Goal: Find specific page/section: Find specific page/section

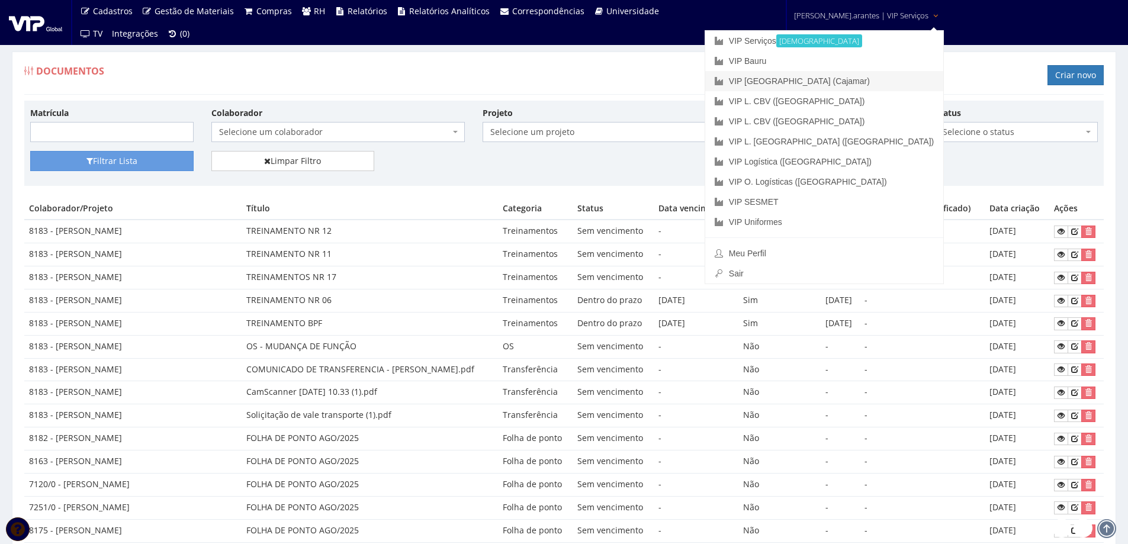
click at [806, 78] on link "VIP [GEOGRAPHIC_DATA] (Cajamar)" at bounding box center [824, 81] width 238 height 20
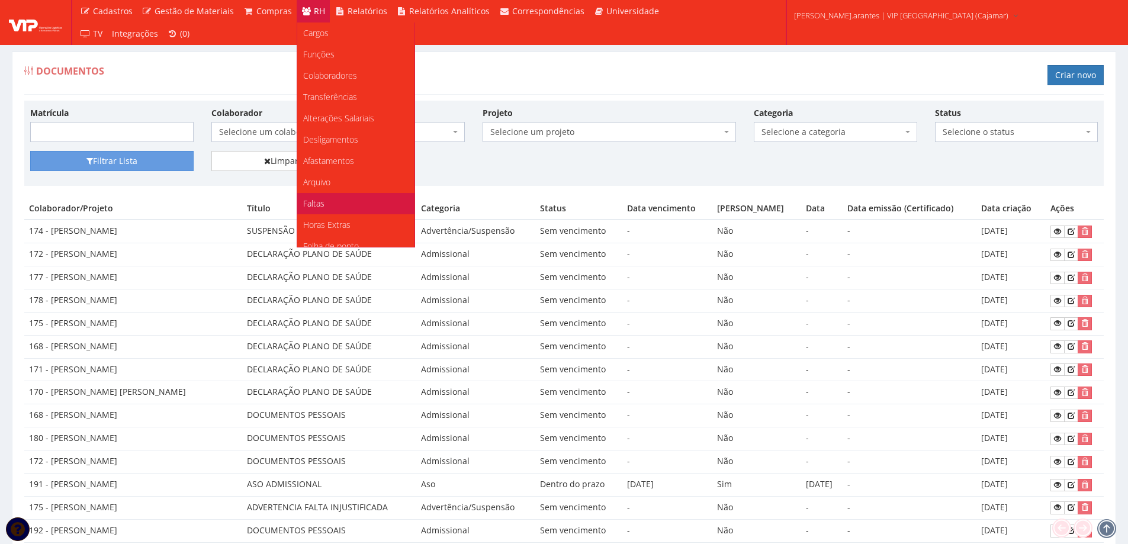
click at [312, 203] on span "Faltas" at bounding box center [313, 203] width 21 height 11
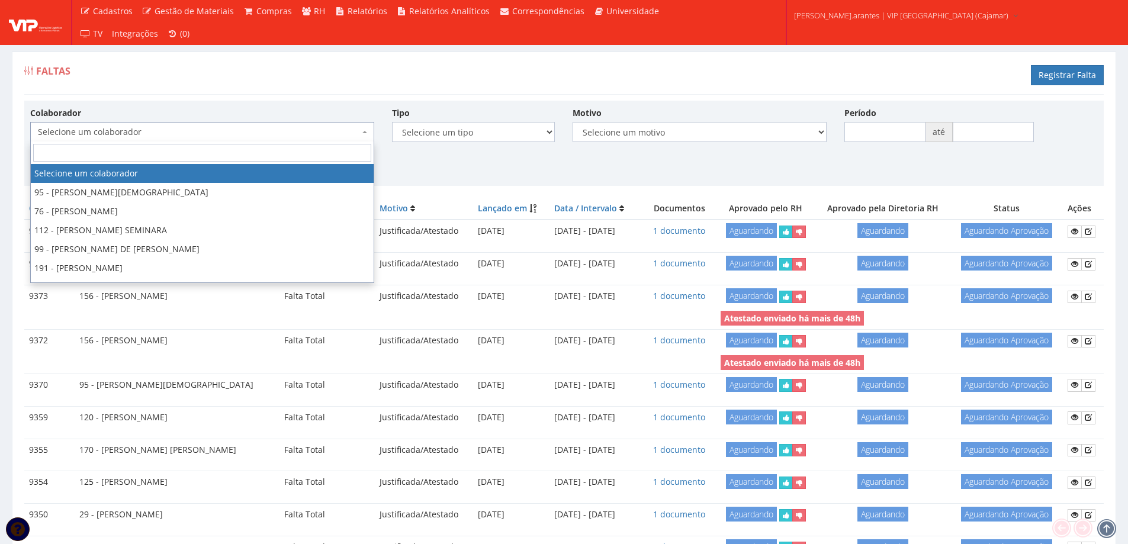
click at [243, 124] on span "Selecione um colaborador" at bounding box center [202, 132] width 344 height 20
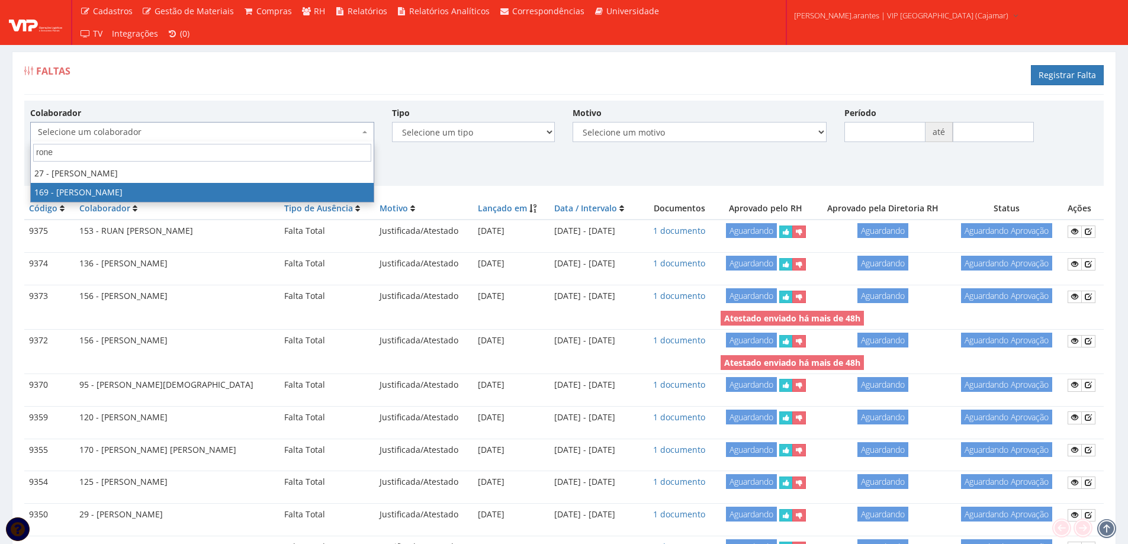
type input "rone"
select select "4056"
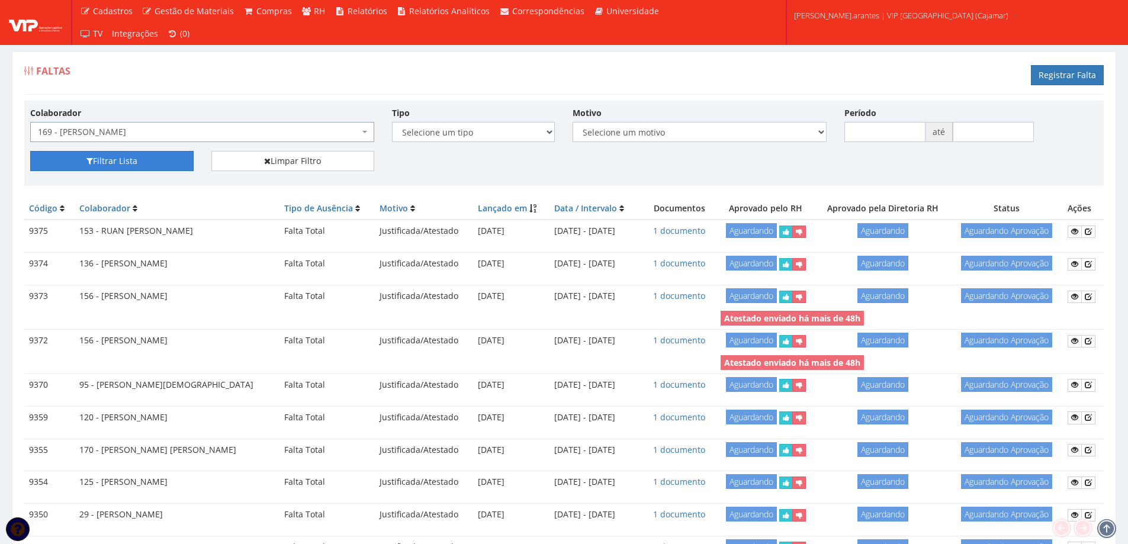
click at [98, 165] on button "Filtrar Lista" at bounding box center [111, 161] width 163 height 20
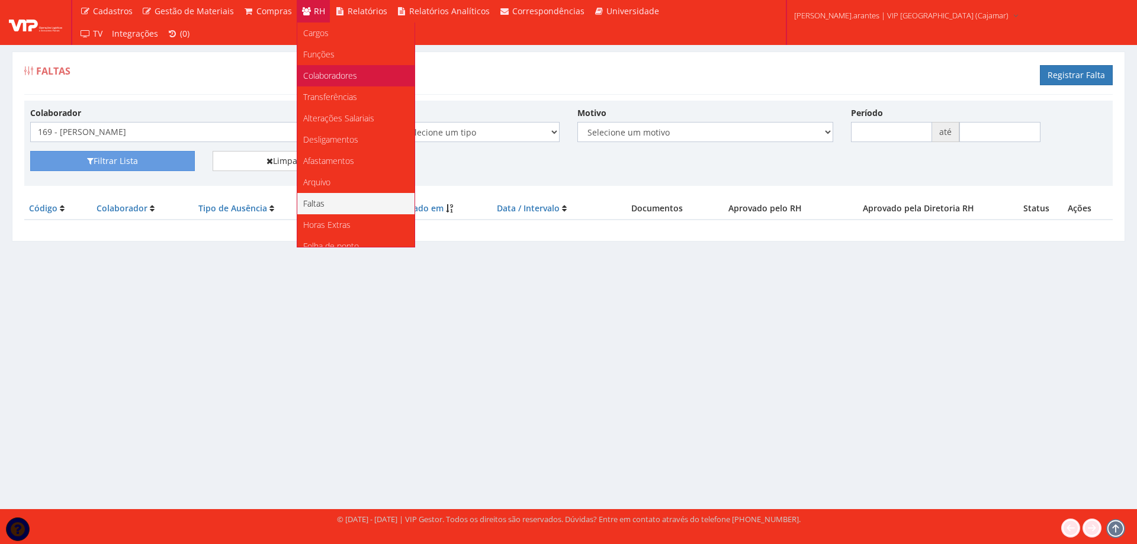
click at [307, 69] on link "Colaboradores" at bounding box center [355, 75] width 117 height 21
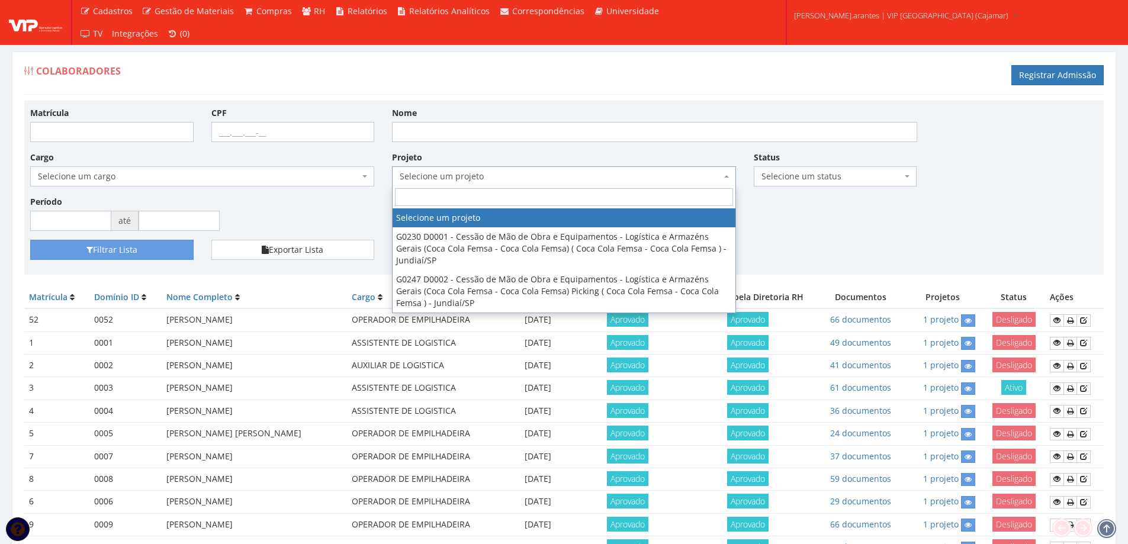
click at [452, 179] on span "Selecione um projeto" at bounding box center [560, 177] width 321 height 12
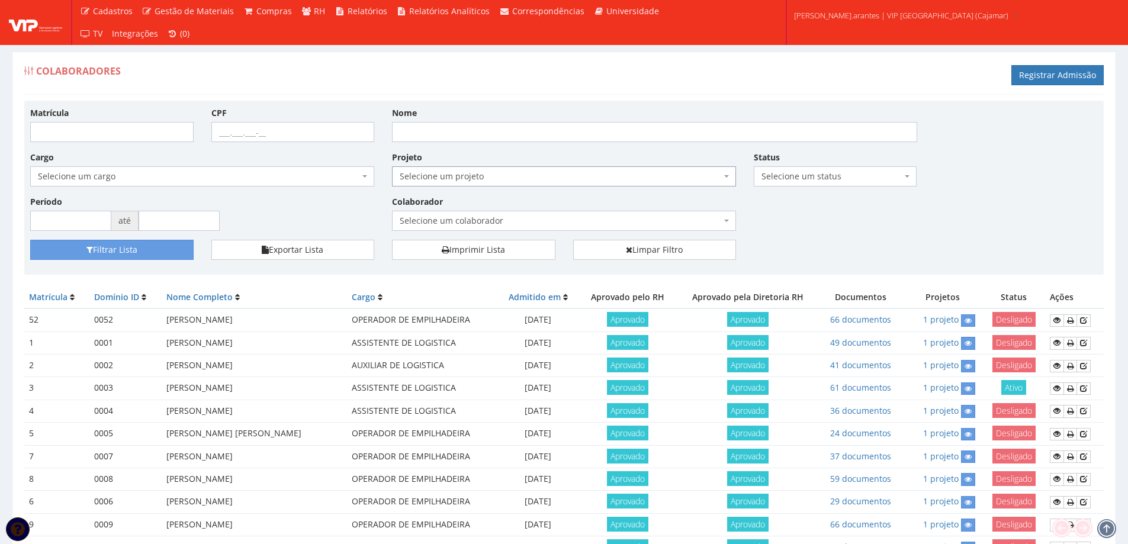
click at [446, 179] on span "Selecione um projeto" at bounding box center [560, 177] width 321 height 12
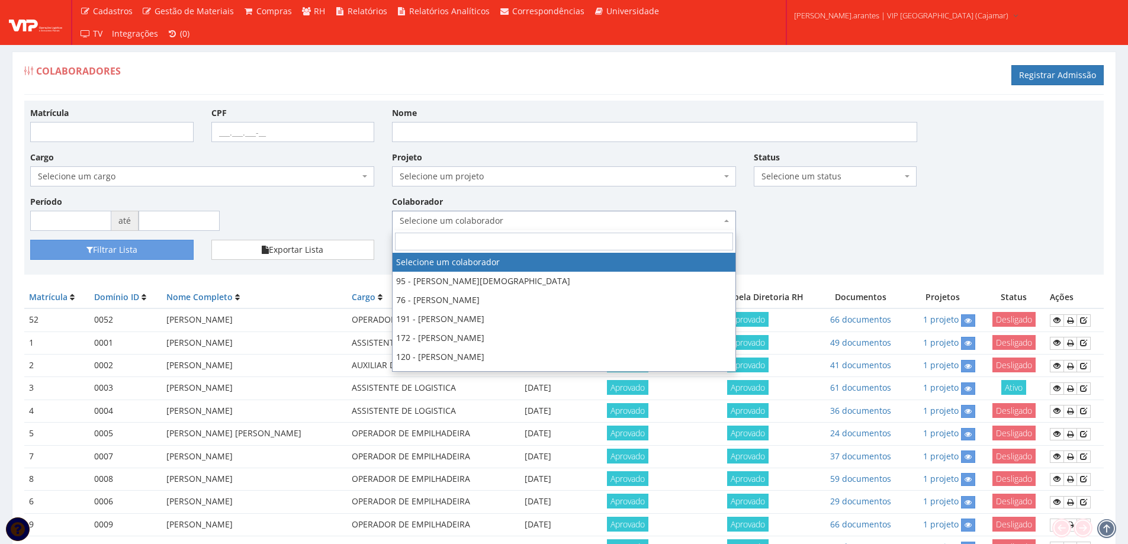
click at [446, 216] on span "Selecione um colaborador" at bounding box center [560, 221] width 321 height 12
type input "169"
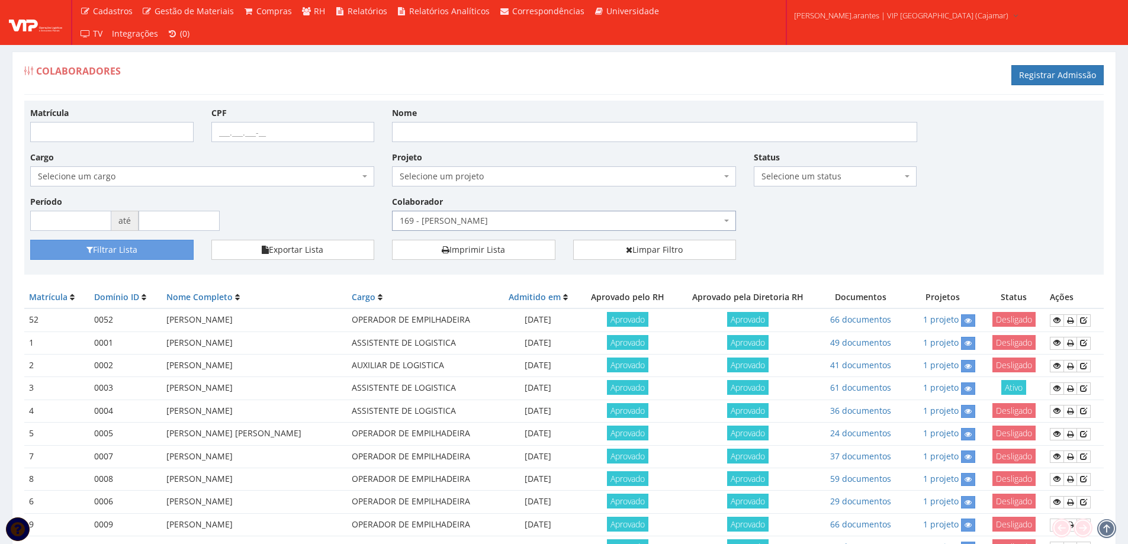
select select "4056"
click at [95, 257] on button "Filtrar Lista" at bounding box center [111, 250] width 163 height 20
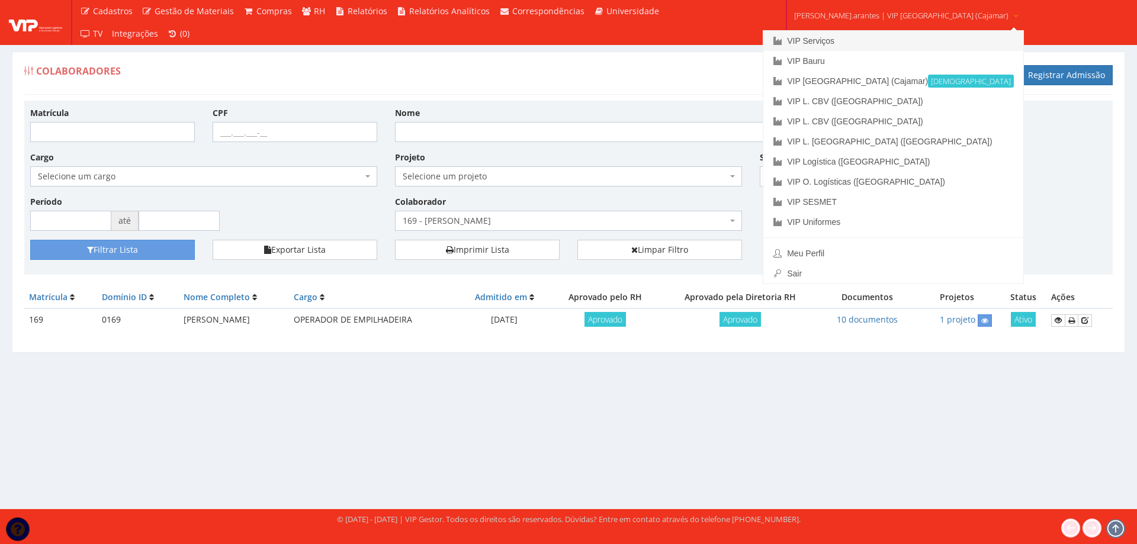
click at [813, 41] on link "VIP Serviços" at bounding box center [893, 41] width 260 height 20
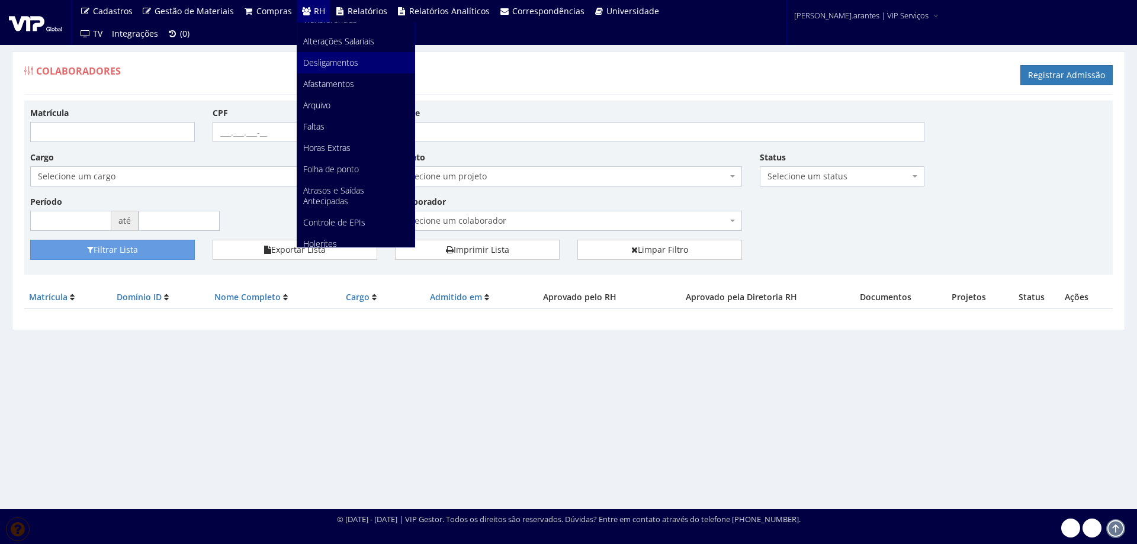
scroll to position [149, 0]
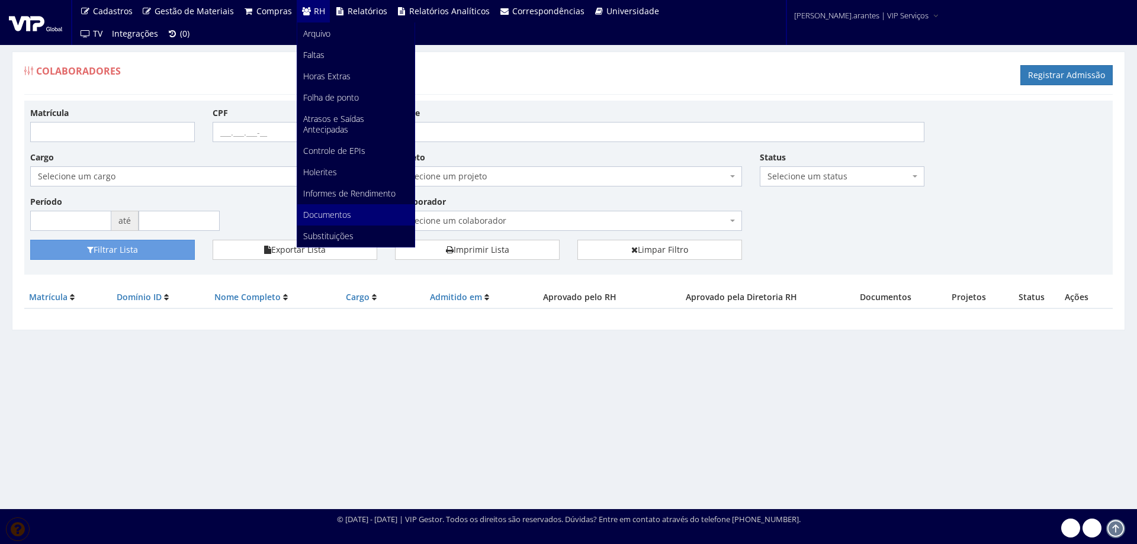
click at [317, 213] on span "Documentos" at bounding box center [327, 214] width 48 height 11
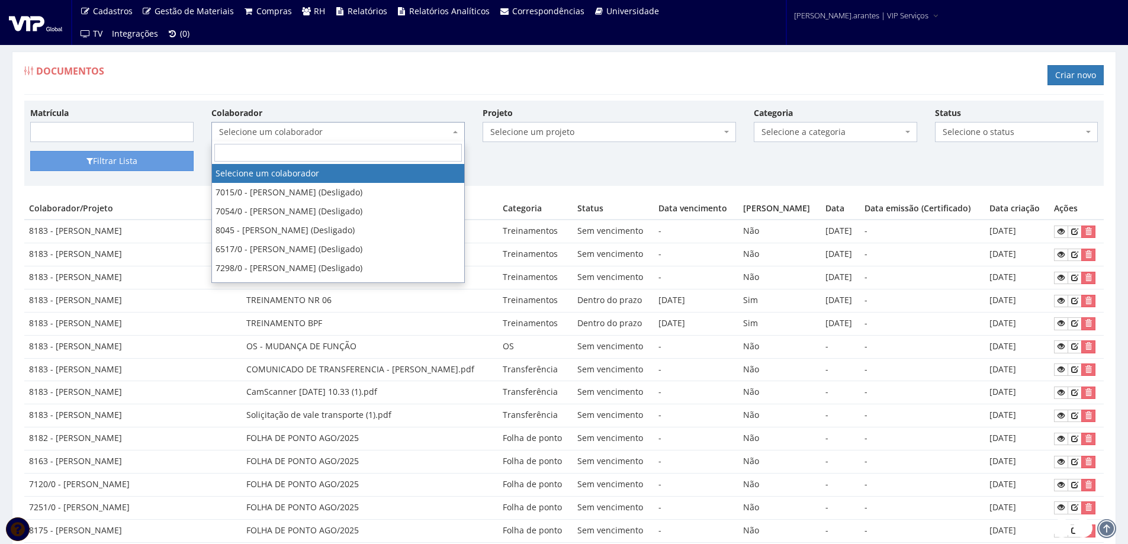
click at [230, 131] on span "Selecione um colaborador" at bounding box center [334, 132] width 231 height 12
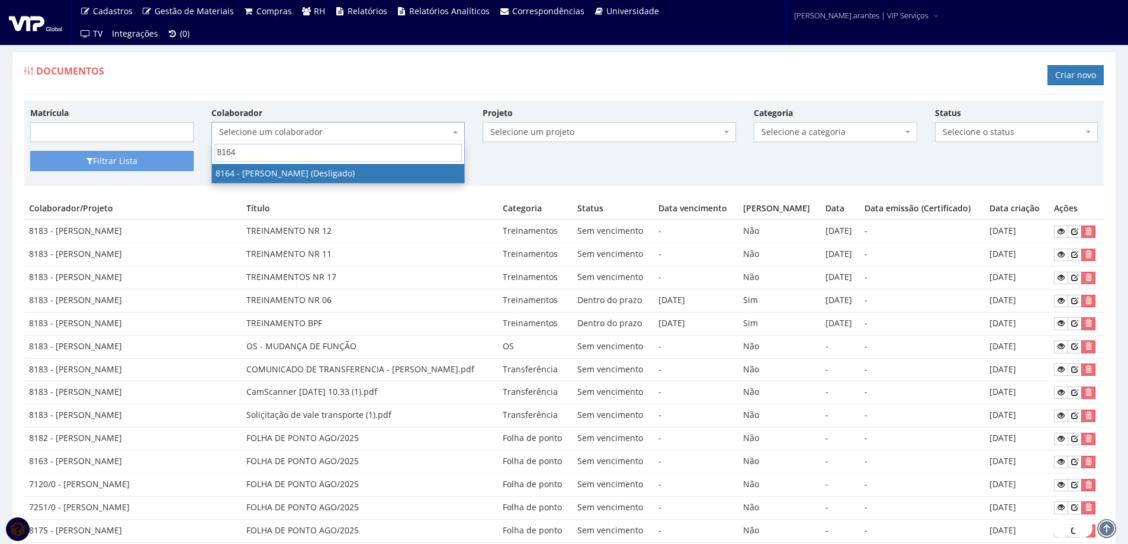
type input "8164"
select select "3925"
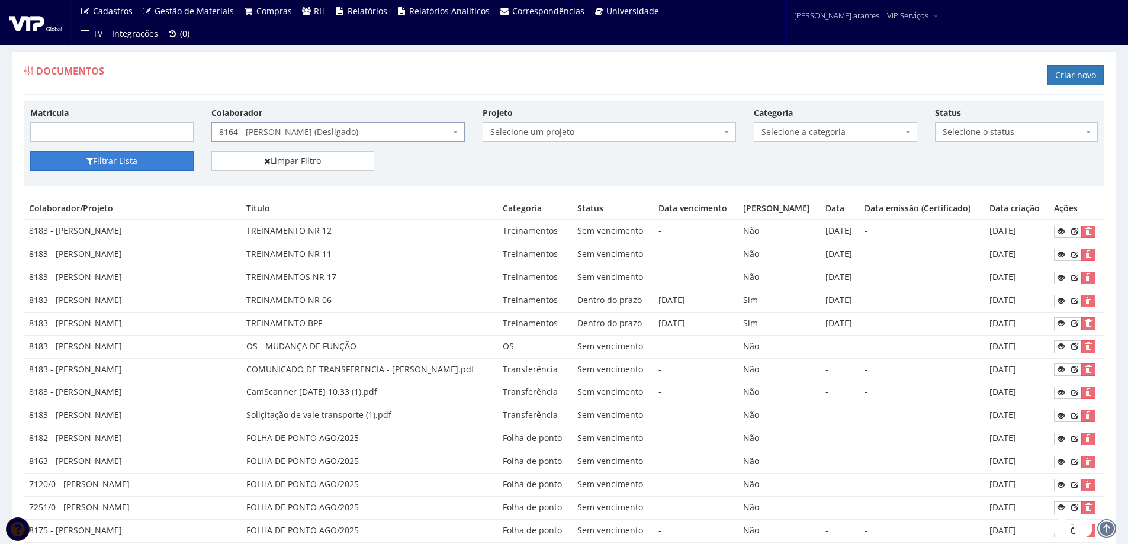
click at [127, 162] on button "Filtrar Lista" at bounding box center [111, 161] width 163 height 20
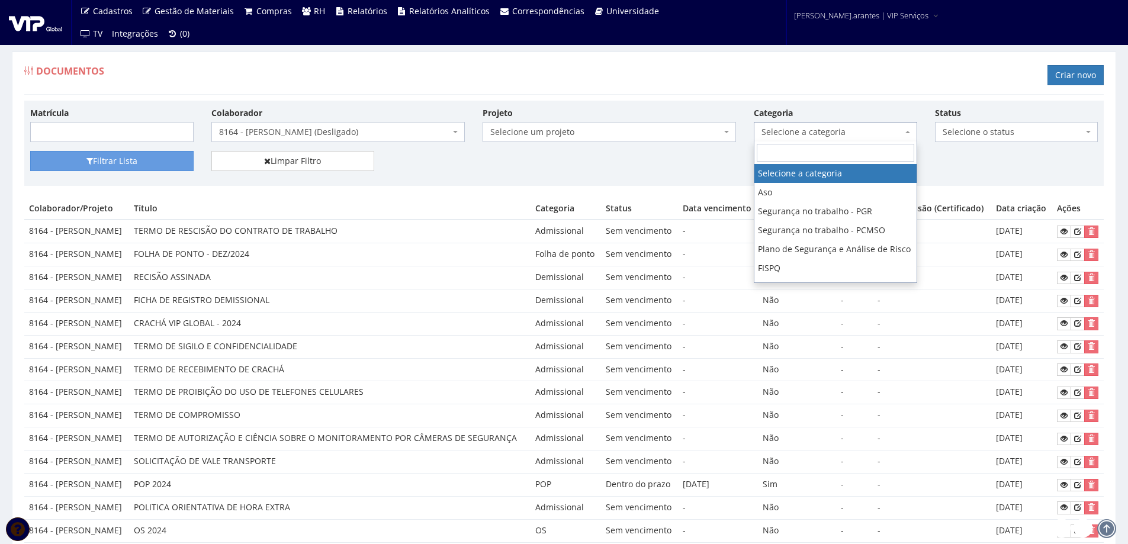
click at [805, 136] on span "Selecione a categoria" at bounding box center [831, 132] width 141 height 12
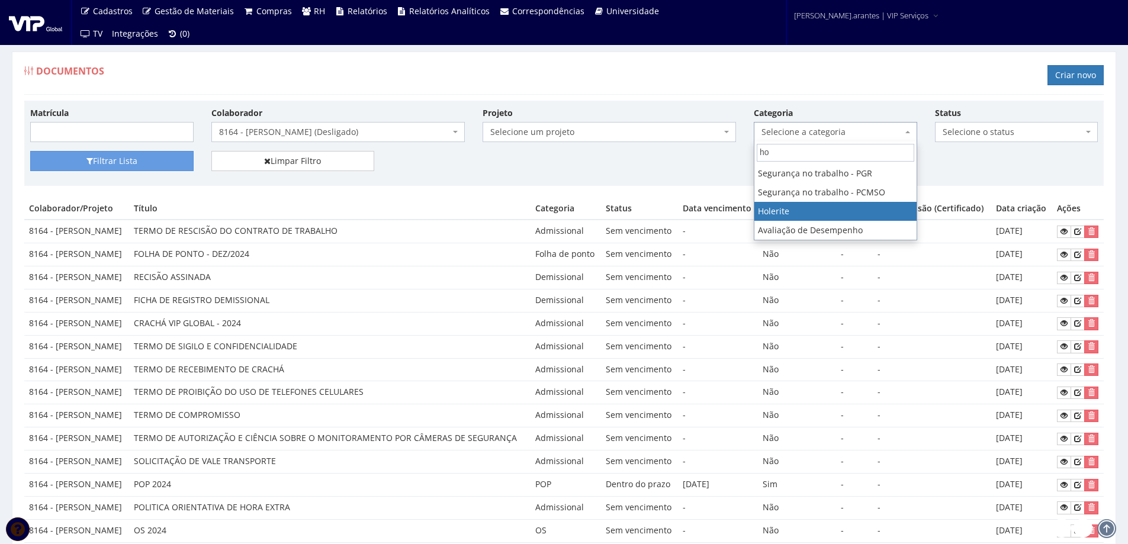
type input "ho"
select select "holerite"
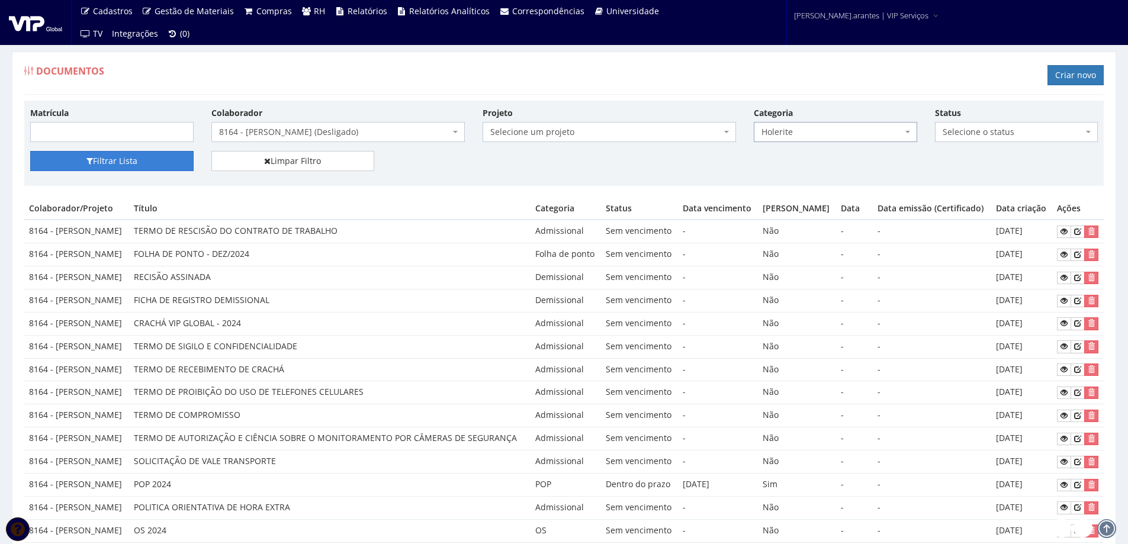
click at [135, 162] on button "Filtrar Lista" at bounding box center [111, 161] width 163 height 20
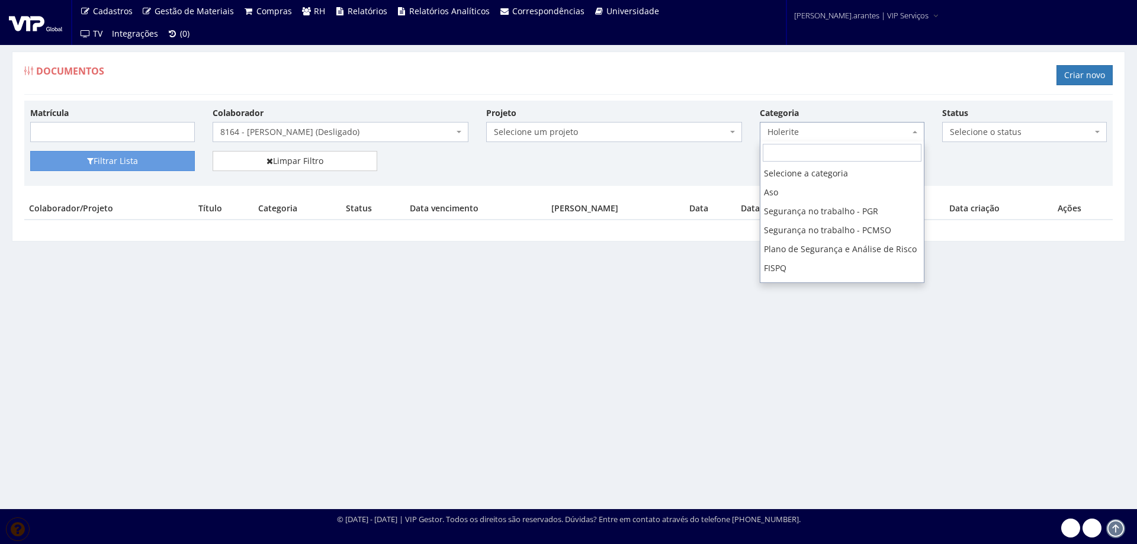
click at [792, 132] on span "Holerite" at bounding box center [838, 132] width 142 height 12
select select
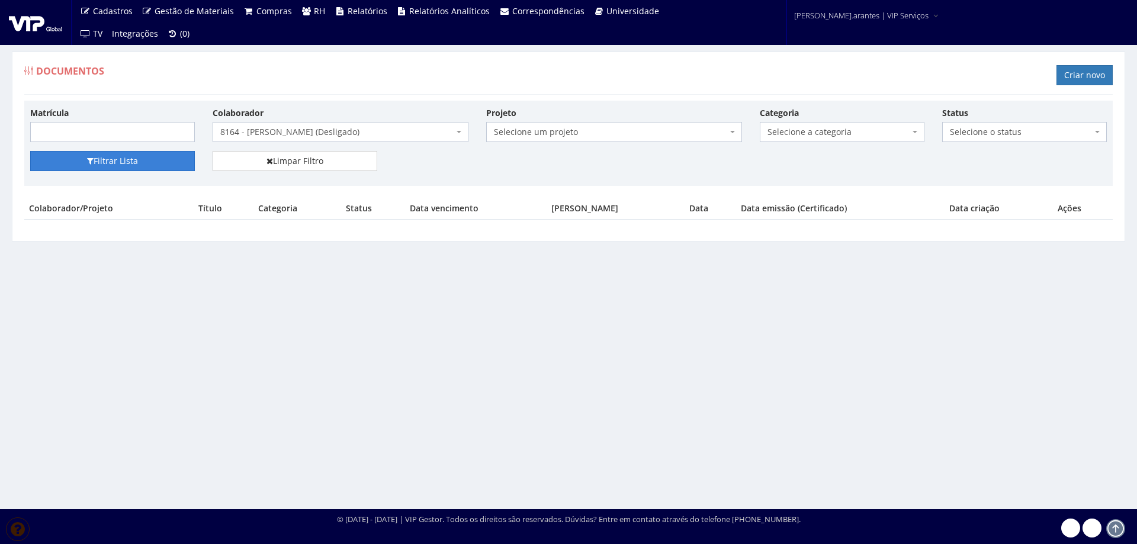
click at [159, 165] on button "Filtrar Lista" at bounding box center [112, 161] width 165 height 20
